Goal: Check status: Check status

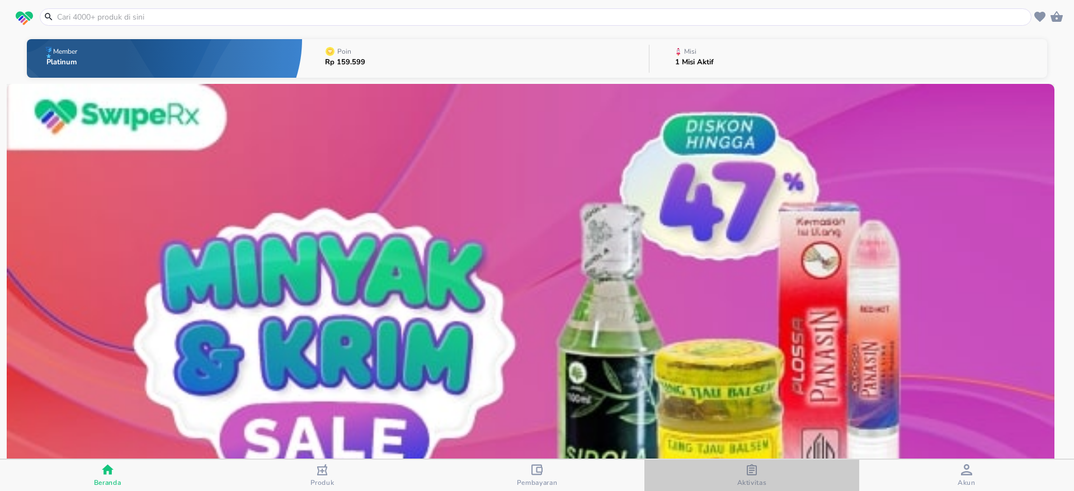
click at [740, 468] on div "Aktivitas" at bounding box center [752, 475] width 30 height 23
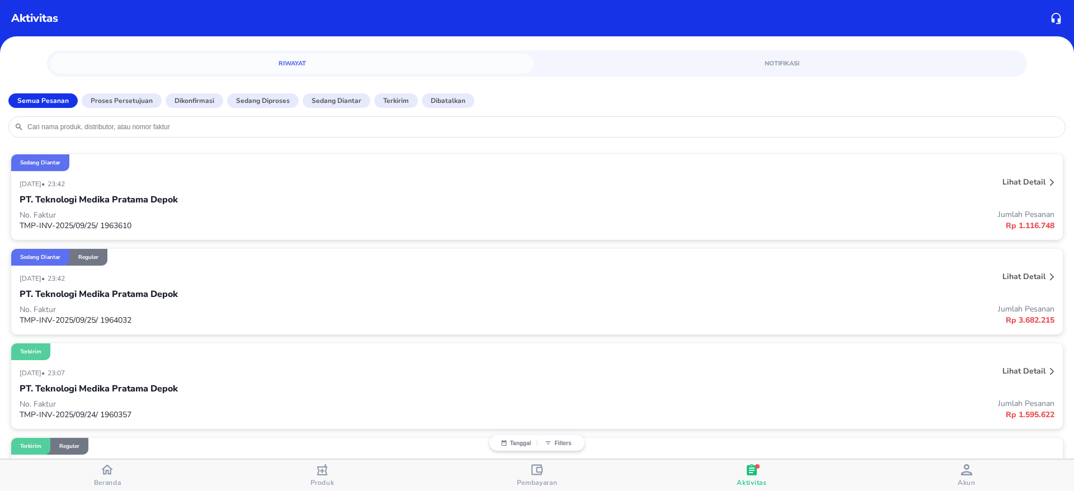
click at [753, 127] on input "search" at bounding box center [542, 126] width 1033 height 9
click at [1008, 178] on p "Lihat detail" at bounding box center [1023, 182] width 43 height 11
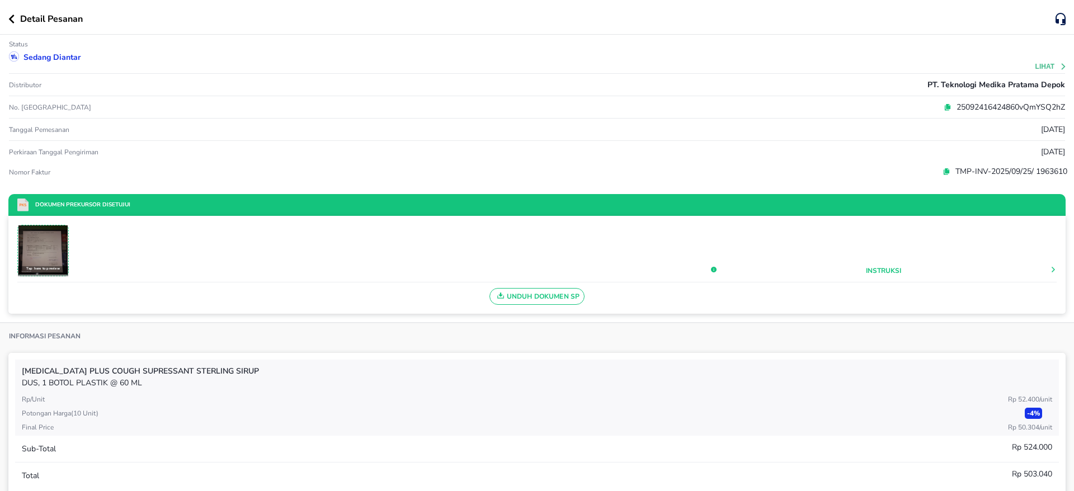
click at [946, 108] on icon at bounding box center [948, 105] width 4 height 5
click at [11, 16] on icon "button" at bounding box center [11, 19] width 6 height 9
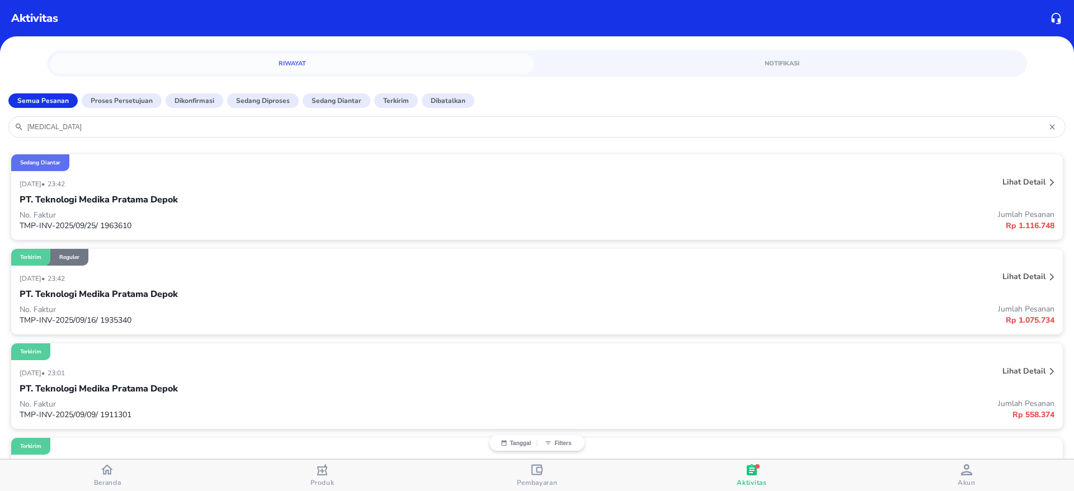
drag, startPoint x: 447, startPoint y: 130, endPoint x: 8, endPoint y: 131, distance: 438.4
click at [8, 131] on div "[MEDICAL_DATA]" at bounding box center [537, 127] width 1074 height 32
drag, startPoint x: 100, startPoint y: 126, endPoint x: 0, endPoint y: 126, distance: 99.5
click at [0, 126] on div "chlora" at bounding box center [537, 127] width 1074 height 32
type input "fecort"
